Goal: Navigation & Orientation: Understand site structure

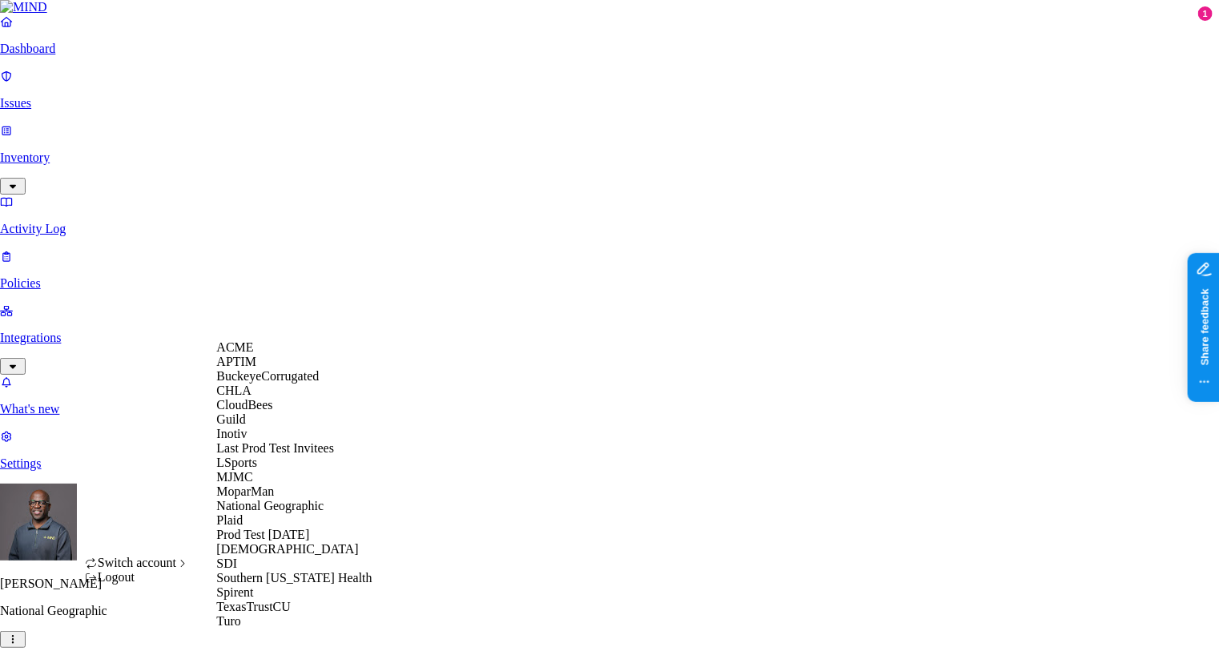
scroll to position [275, 0]
click at [283, 571] on span "Southern [US_STATE] Health" at bounding box center [293, 578] width 155 height 14
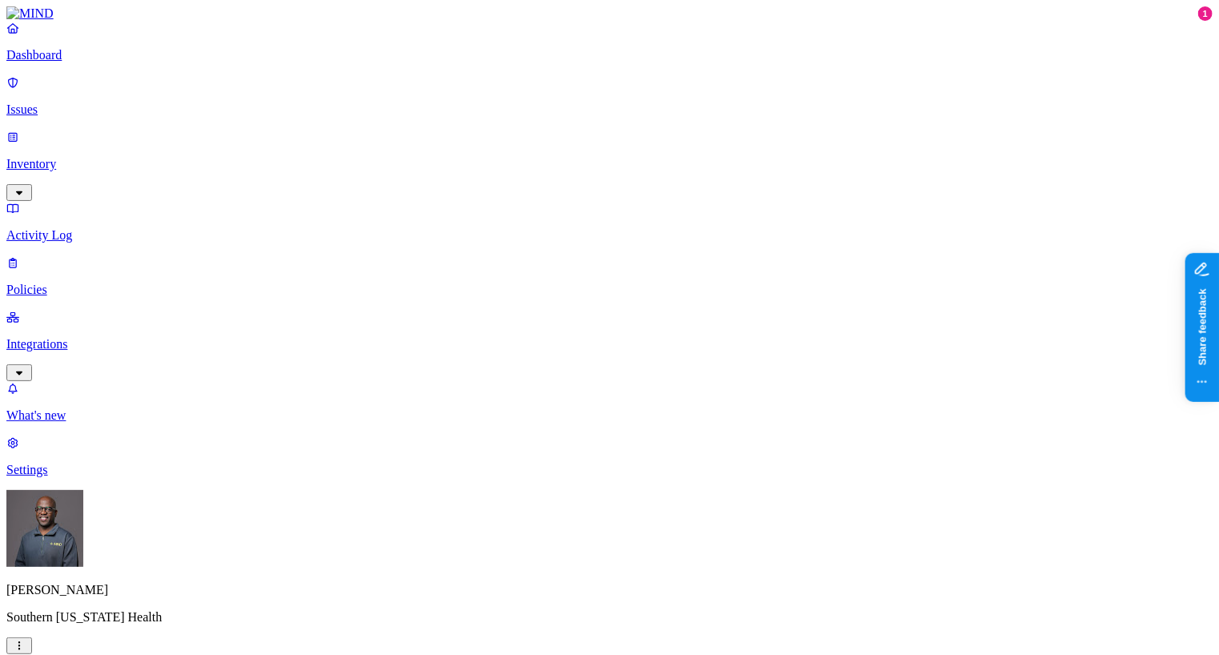
click at [66, 477] on p "Settings" at bounding box center [609, 470] width 1206 height 14
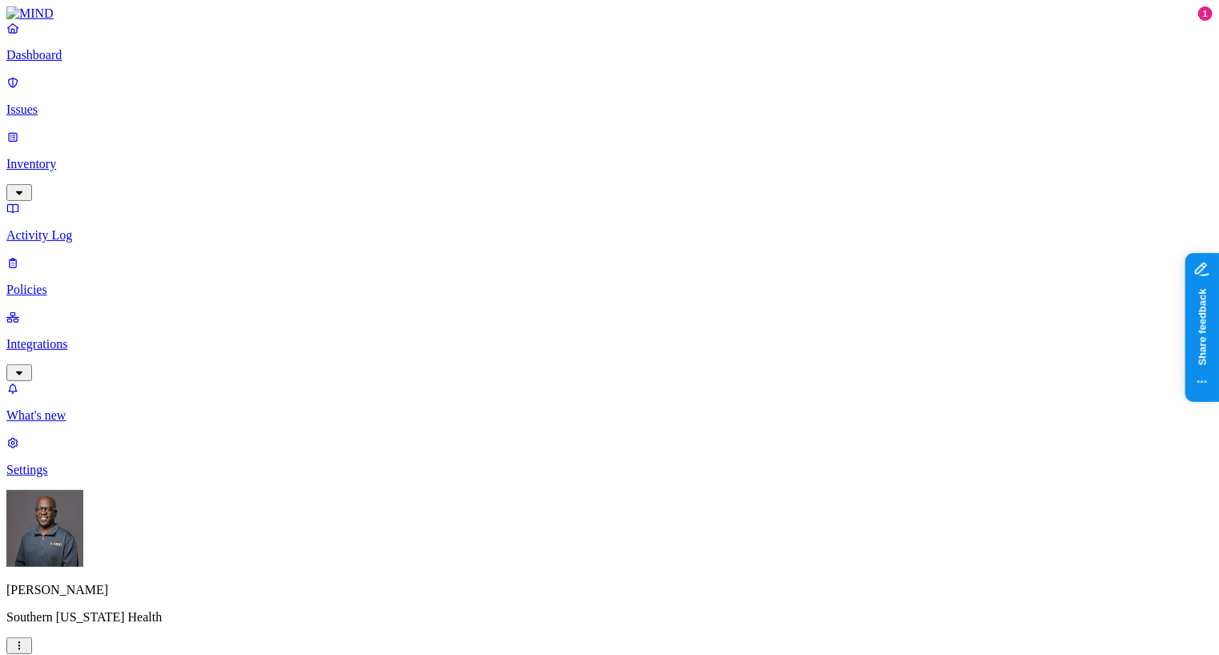
click at [66, 337] on p "Integrations" at bounding box center [609, 344] width 1206 height 14
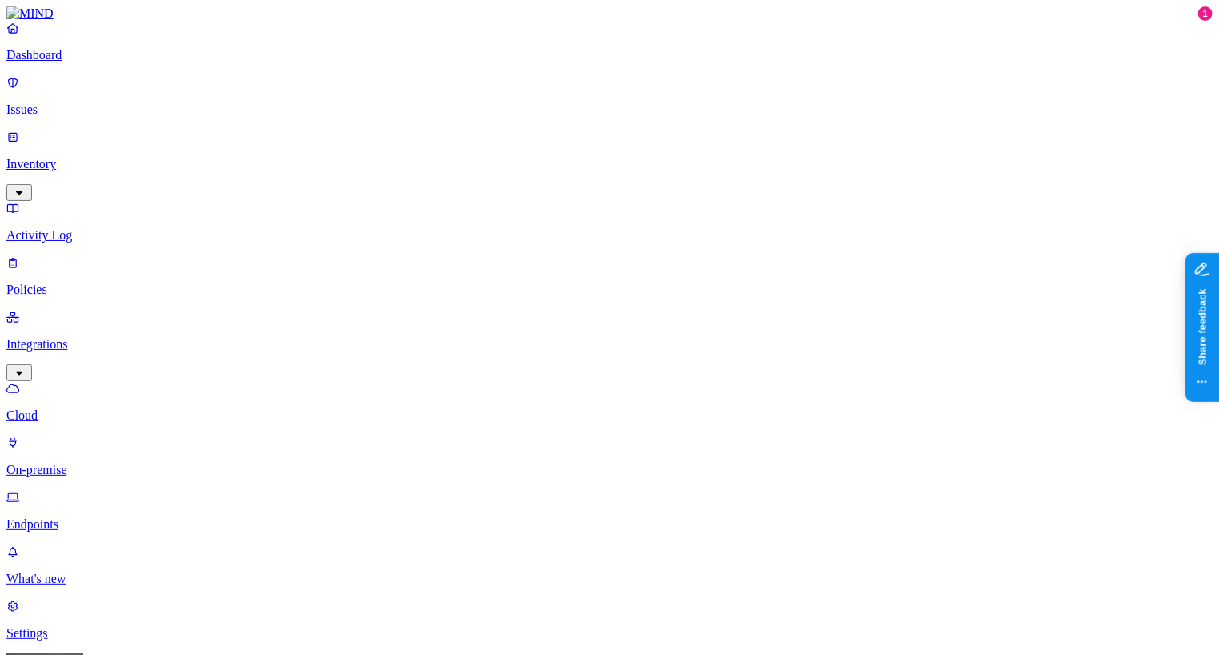
click at [70, 105] on p "Issues" at bounding box center [609, 109] width 1206 height 14
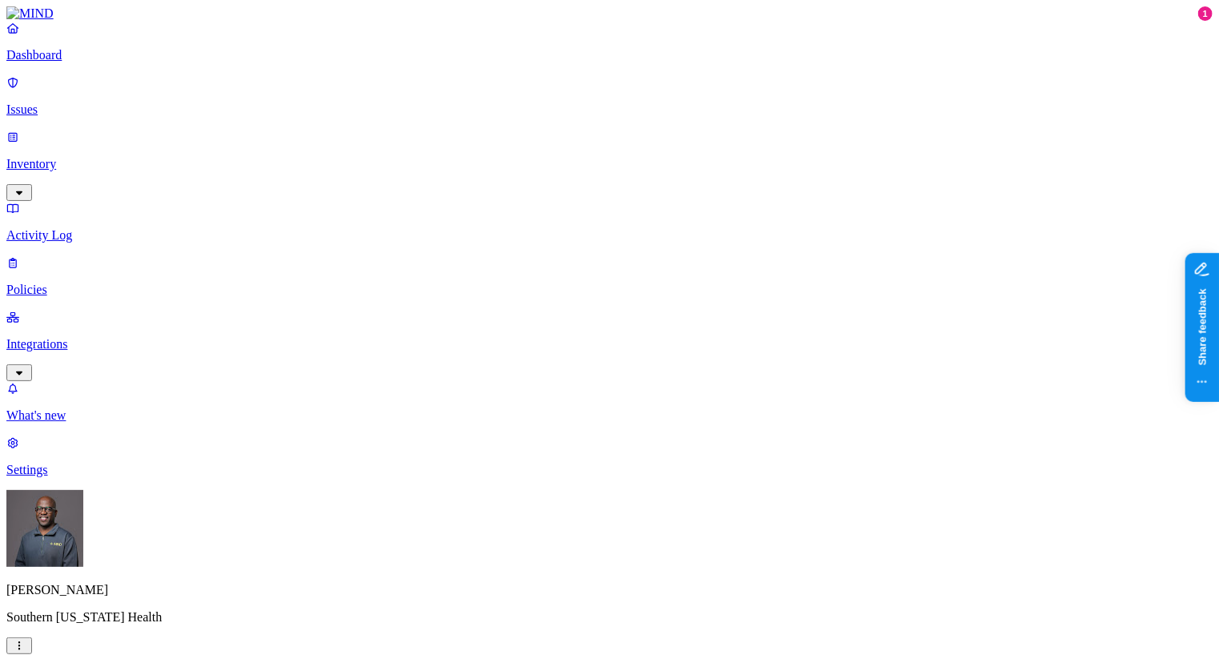
click at [76, 62] on p "Dashboard" at bounding box center [609, 55] width 1206 height 14
click at [64, 255] on link "Policies" at bounding box center [609, 276] width 1206 height 42
click at [83, 423] on p "What's new" at bounding box center [609, 415] width 1206 height 14
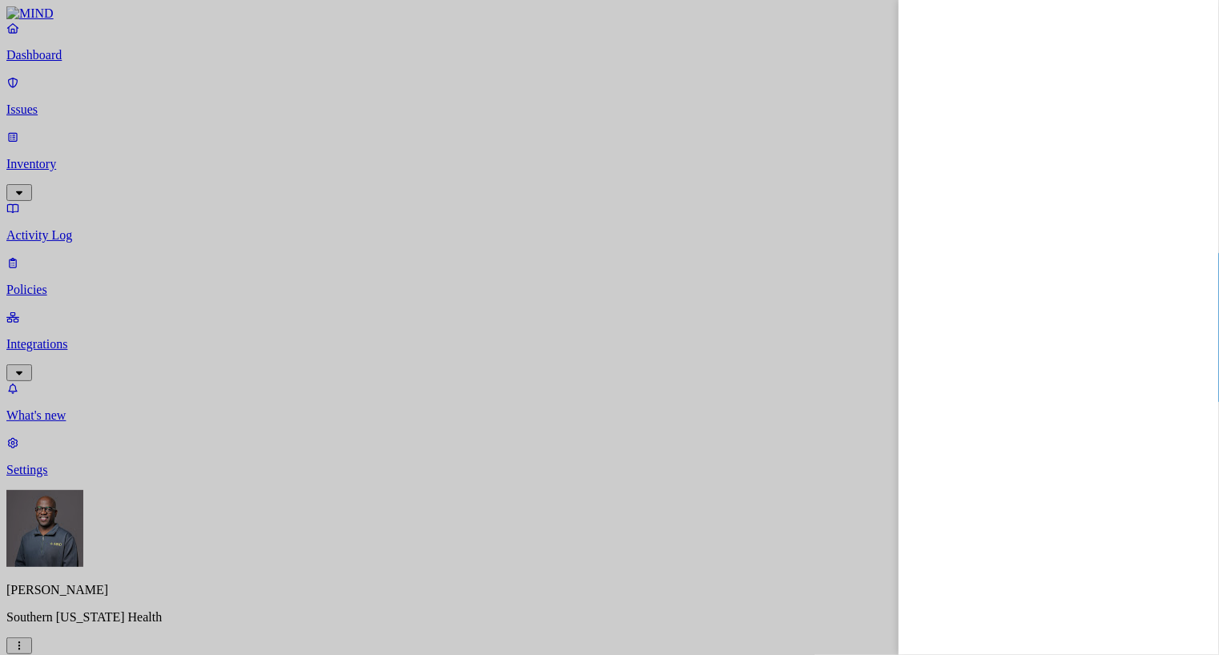
click at [20, 30] on div at bounding box center [609, 327] width 1219 height 655
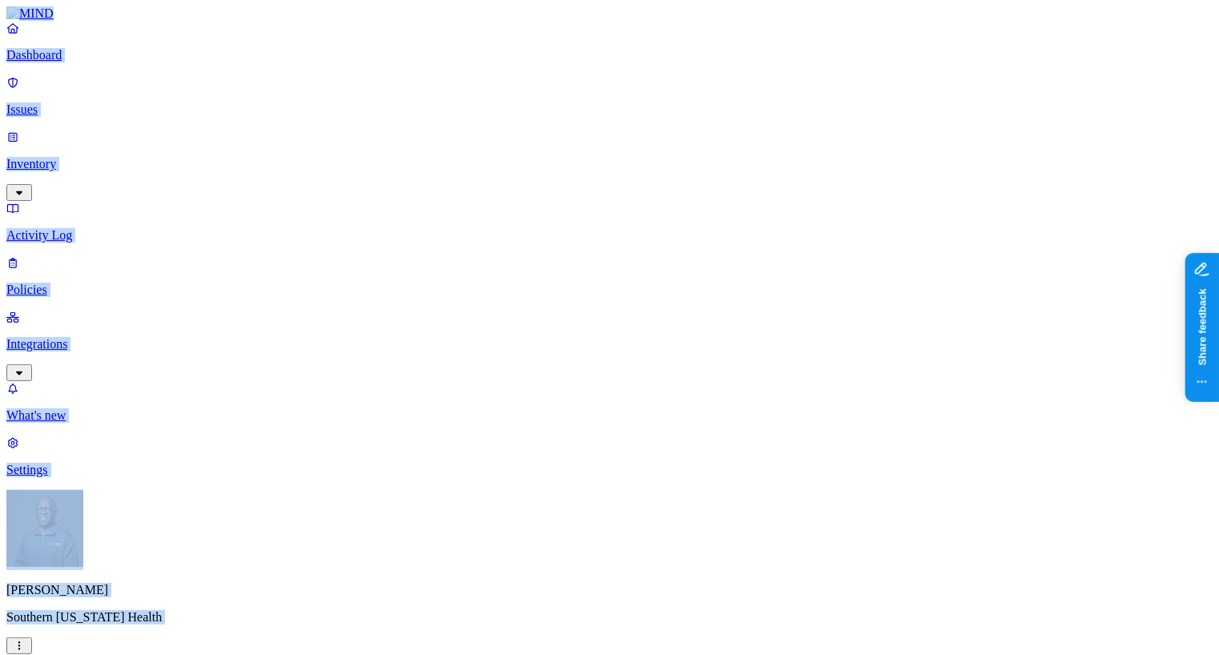
click at [19, 21] on img at bounding box center [29, 13] width 47 height 14
click at [135, 21] on div at bounding box center [609, 13] width 1206 height 14
click at [48, 292] on nav "Dashboard Issues Inventory Activity Log Policies Integrations What's new 1 Sett…" at bounding box center [609, 249] width 1206 height 456
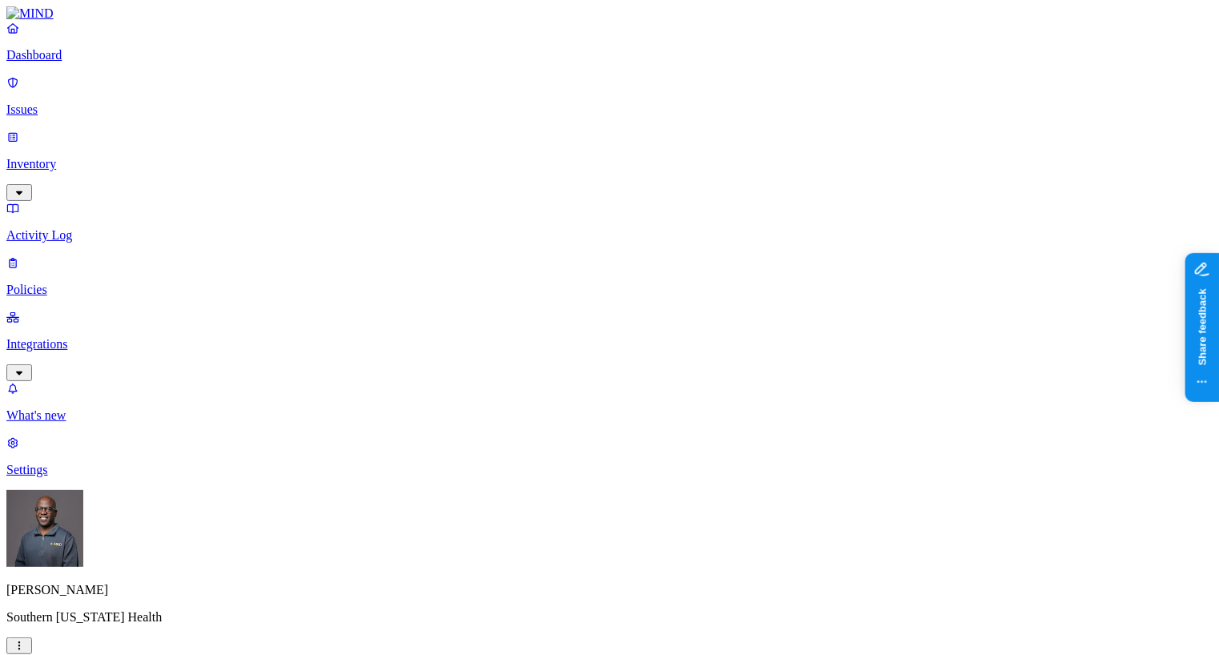
click at [54, 21] on img at bounding box center [29, 13] width 47 height 14
click at [21, 21] on img at bounding box center [29, 13] width 47 height 14
click at [54, 21] on img at bounding box center [29, 13] width 47 height 14
